Goal: Task Accomplishment & Management: Use online tool/utility

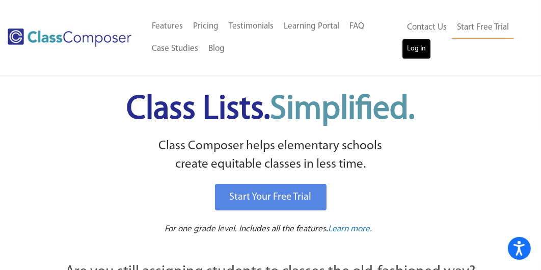
click at [425, 52] on link "Log In" at bounding box center [416, 49] width 29 height 20
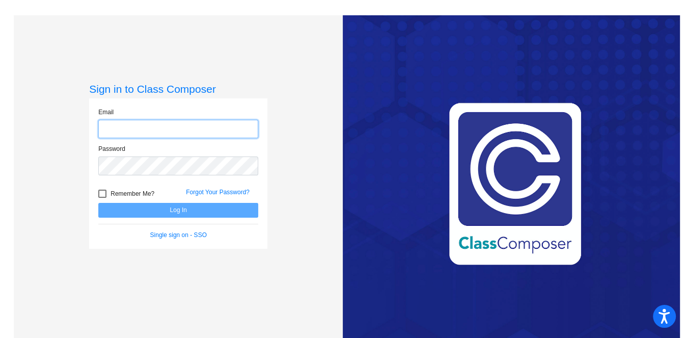
type input "krodgers@hhsd.org"
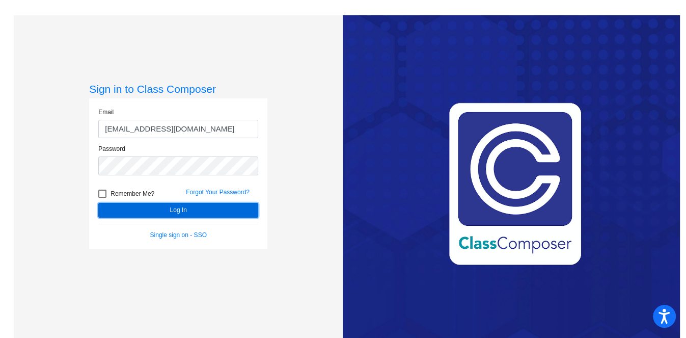
click at [236, 207] on button "Log In" at bounding box center [178, 210] width 160 height 15
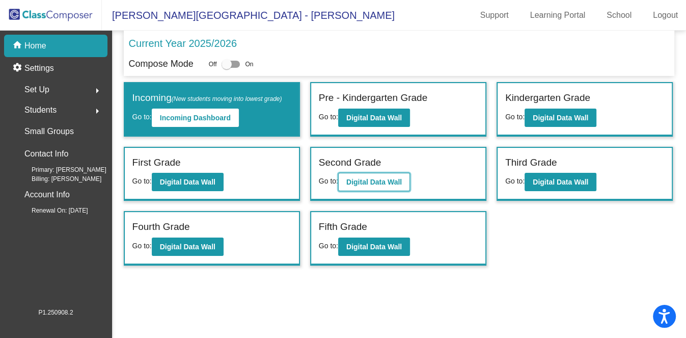
click at [394, 180] on b "Digital Data Wall" at bounding box center [374, 182] width 56 height 8
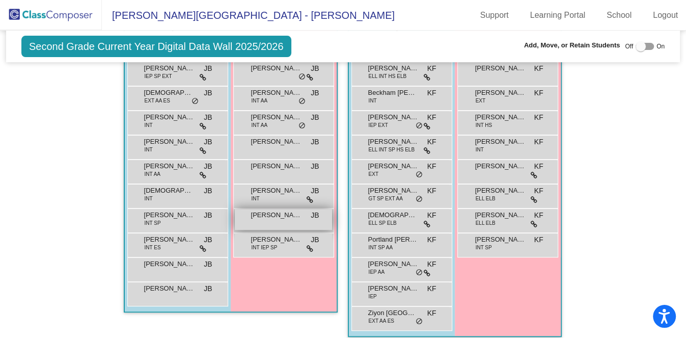
scroll to position [127, 0]
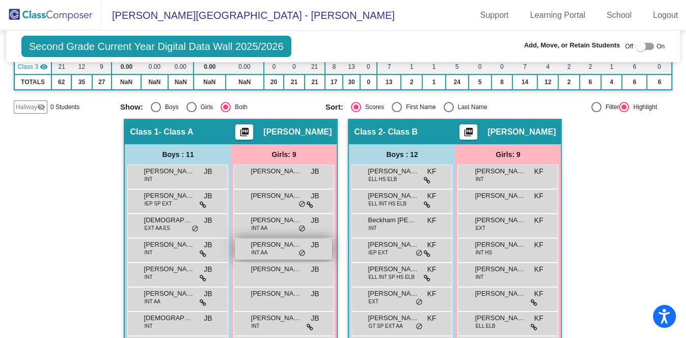
click at [277, 239] on span "Mariana Giddings" at bounding box center [276, 244] width 51 height 10
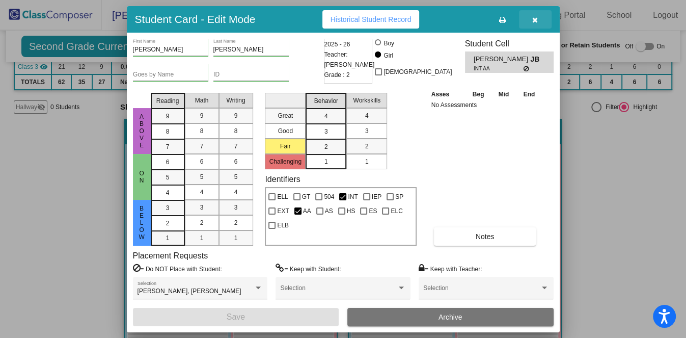
click at [535, 13] on button "button" at bounding box center [535, 19] width 33 height 18
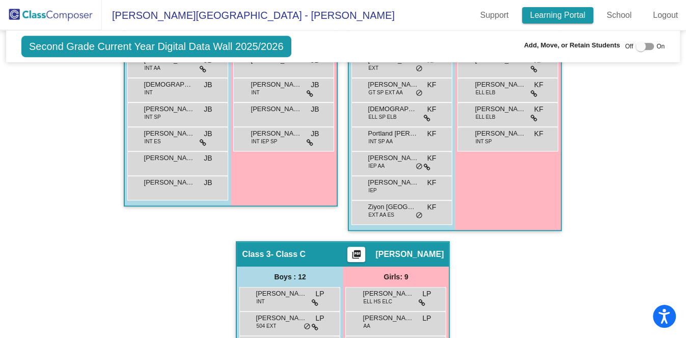
scroll to position [42, 0]
